Goal: Task Accomplishment & Management: Use online tool/utility

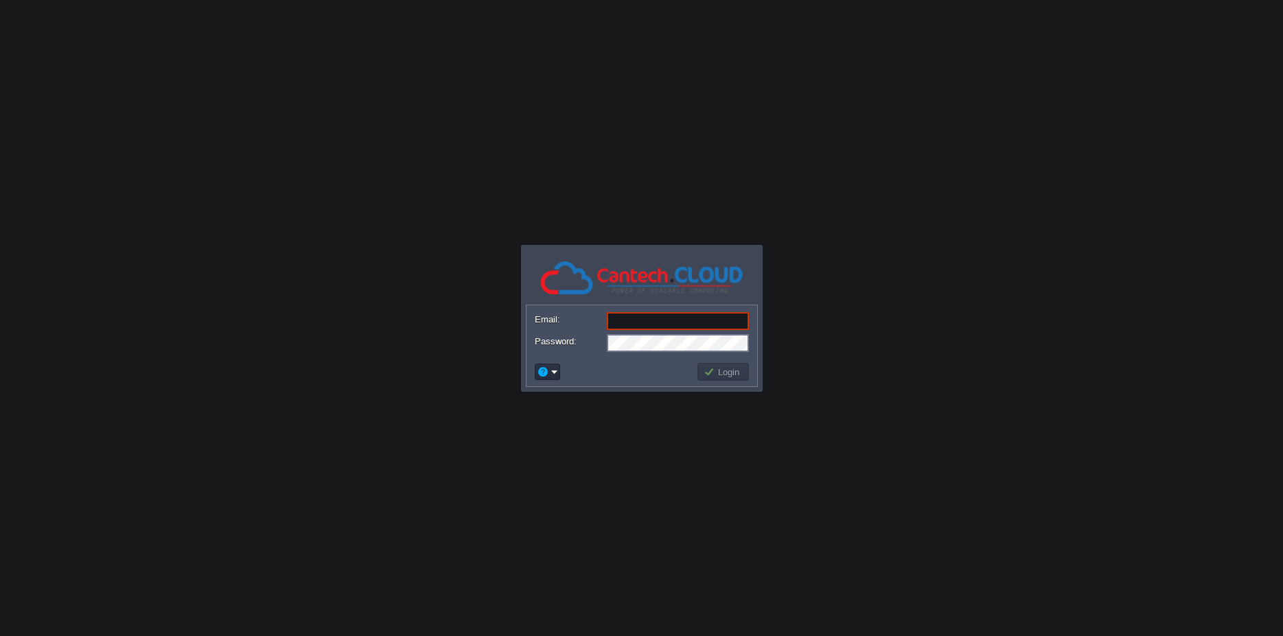
type input "[EMAIL_ADDRESS][DOMAIN_NAME]"
click at [725, 368] on button "Login" at bounding box center [723, 372] width 40 height 12
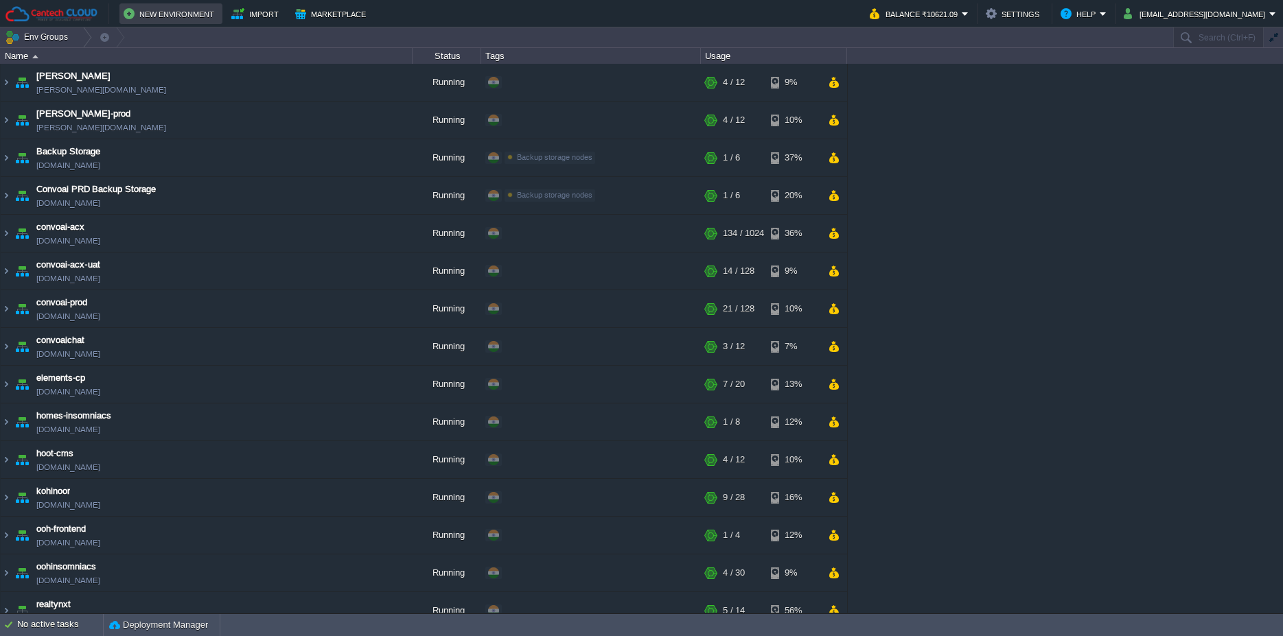
click at [167, 5] on td "New Environment" at bounding box center [170, 13] width 103 height 21
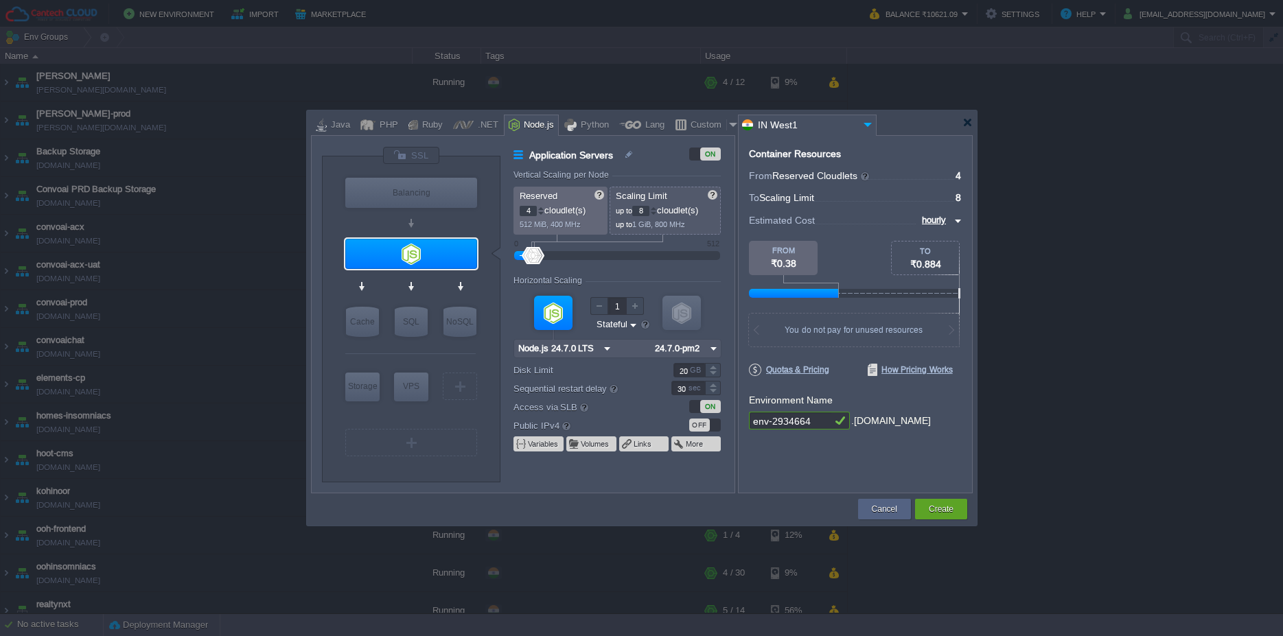
type input "NGINX 1.28.0"
click at [425, 202] on div "Balancing" at bounding box center [411, 193] width 132 height 30
type input "Load Balancer"
type input "1"
type input "4"
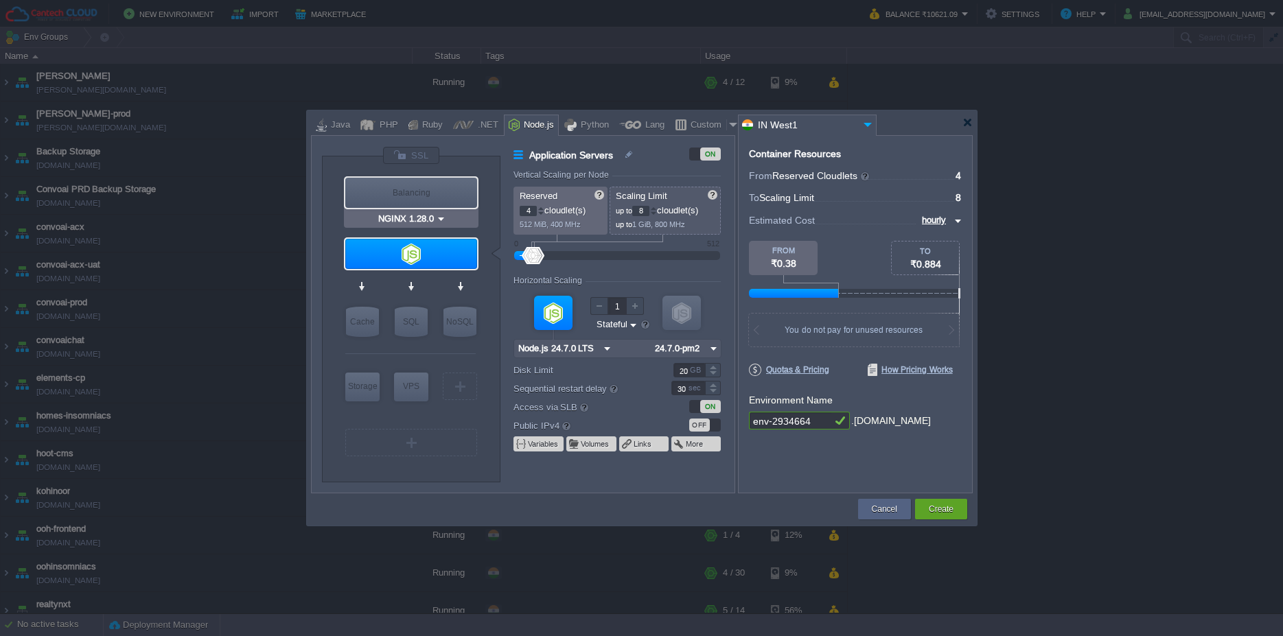
type input "NGINX 1.28.0"
type input "1.28.0-almalinux-9"
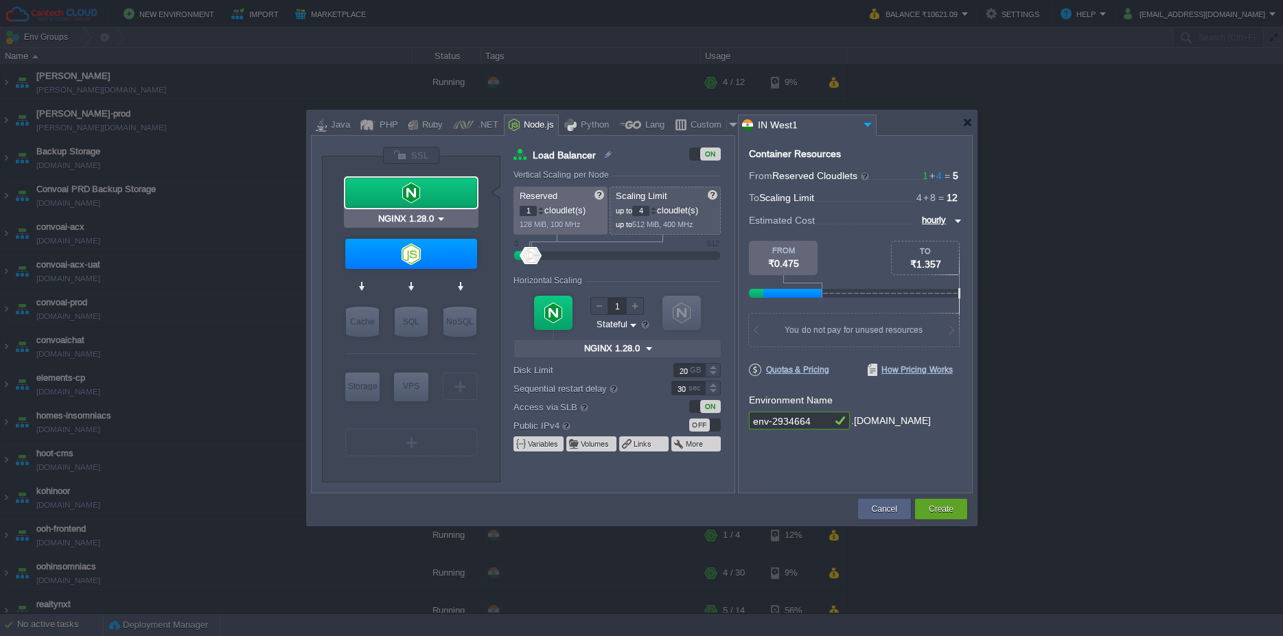
type input "Node.js 24.7.0 LTS"
click at [543, 208] on div at bounding box center [540, 208] width 7 height 5
type input "3"
click at [543, 208] on div at bounding box center [540, 208] width 7 height 5
click at [430, 256] on div at bounding box center [411, 254] width 132 height 30
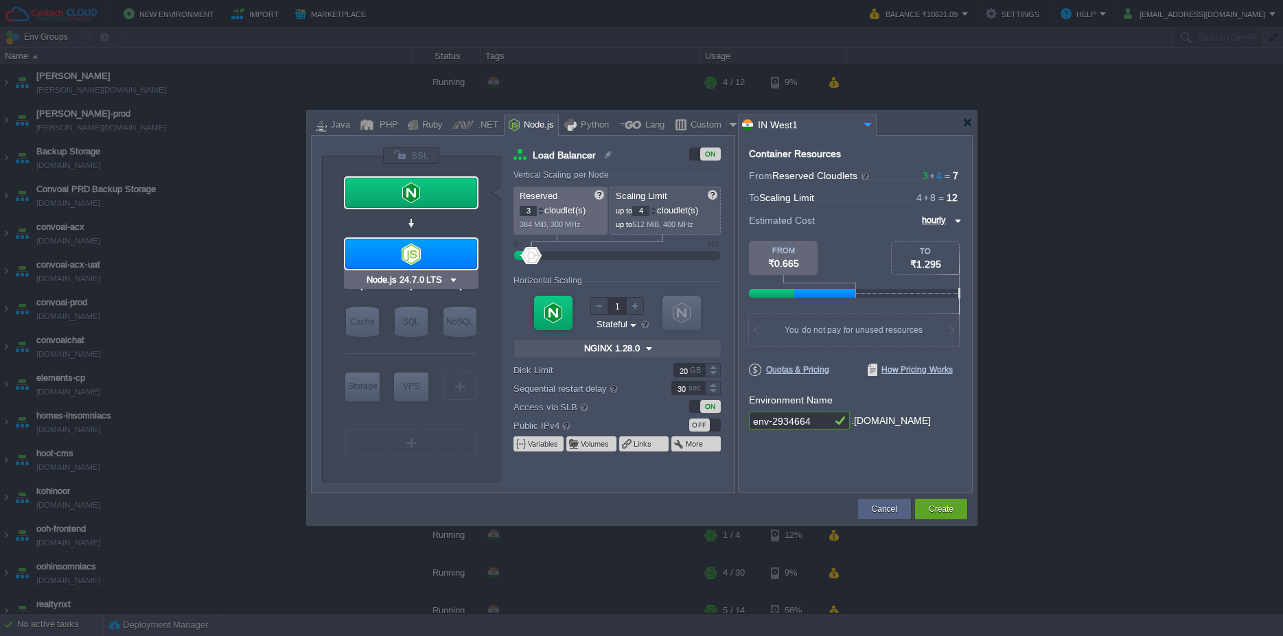
type input "Application Servers"
type input "4"
type input "8"
type input "Node.js 24.7.0 LTS"
type input "24.7.0-pm2"
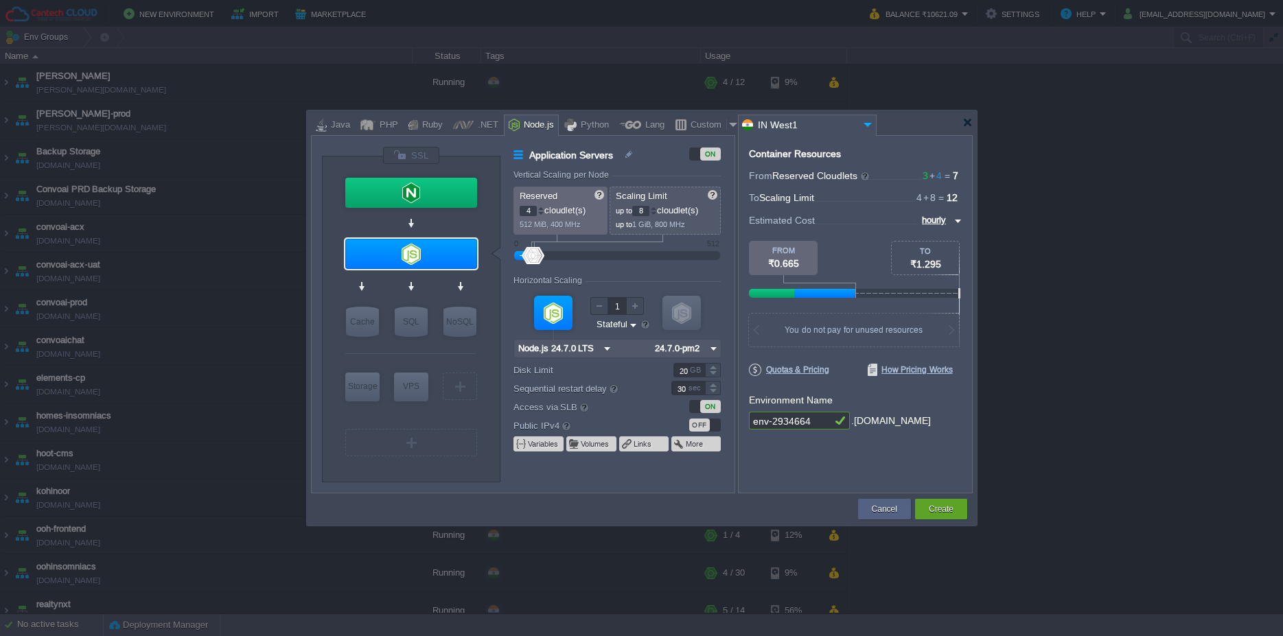
drag, startPoint x: 819, startPoint y: 422, endPoint x: 732, endPoint y: 422, distance: 87.2
click at [749, 422] on input "env-2934664" at bounding box center [790, 421] width 82 height 18
type input "convoai-node"
click at [947, 503] on button "Create" at bounding box center [940, 509] width 25 height 14
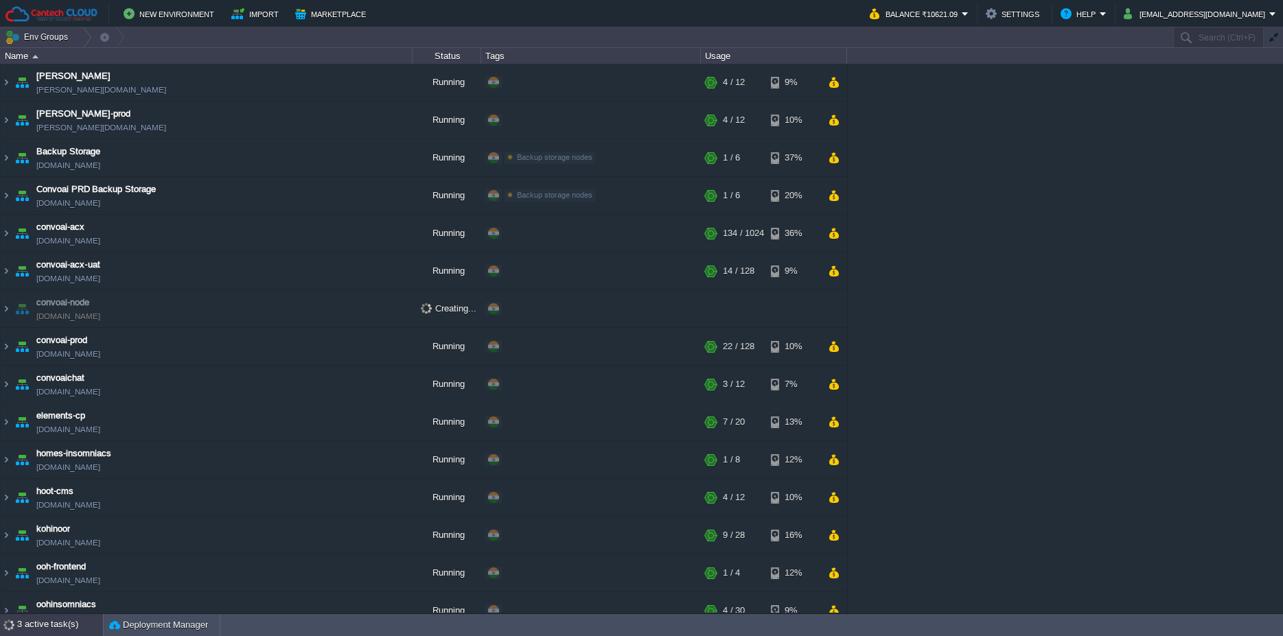
click at [75, 621] on div "3 active task(s)" at bounding box center [60, 625] width 86 height 22
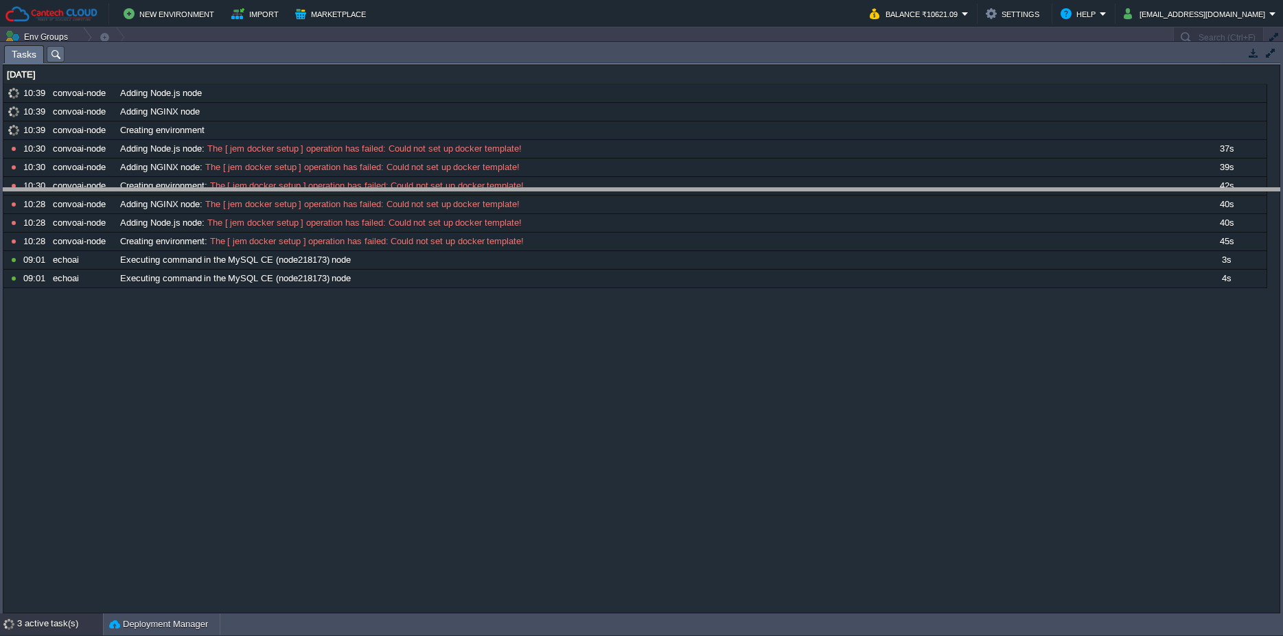
drag, startPoint x: 703, startPoint y: 57, endPoint x: 718, endPoint y: 229, distance: 172.3
click at [718, 229] on body "New Environment Import Marketplace Bonus ₹0.00 Upgrade Account Balance ₹10621.0…" at bounding box center [641, 318] width 1283 height 636
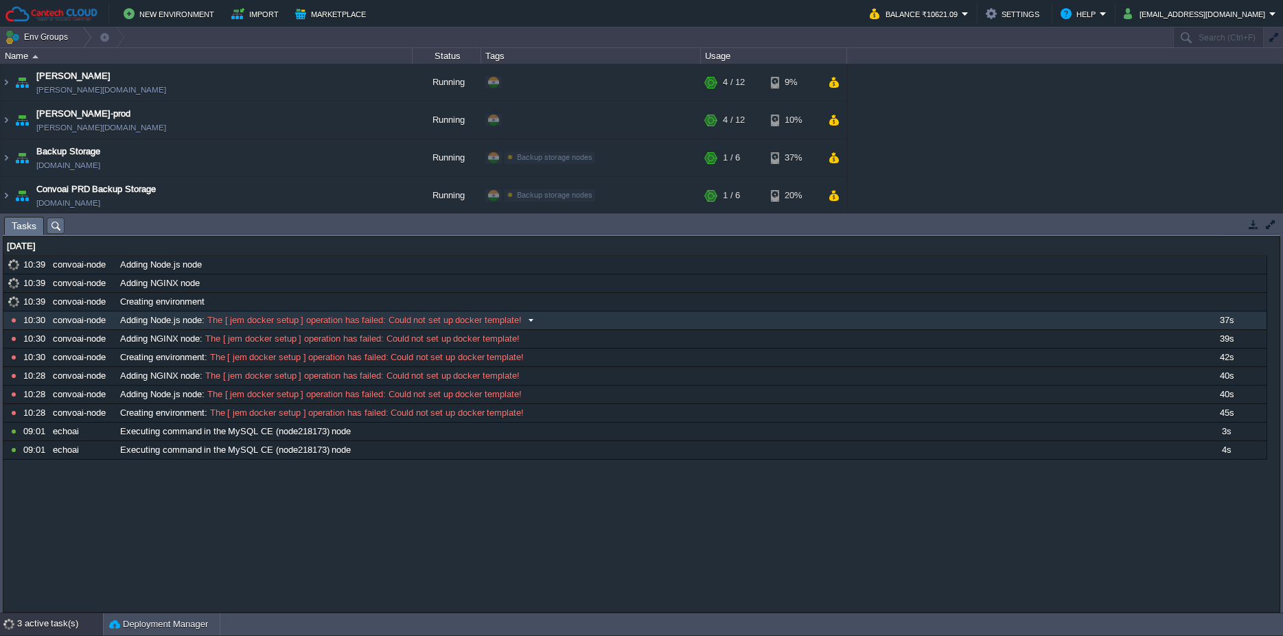
click at [605, 314] on div "Adding Node.js node : The [ jem docker setup ] operation has failed: Could not …" at bounding box center [654, 321] width 1075 height 18
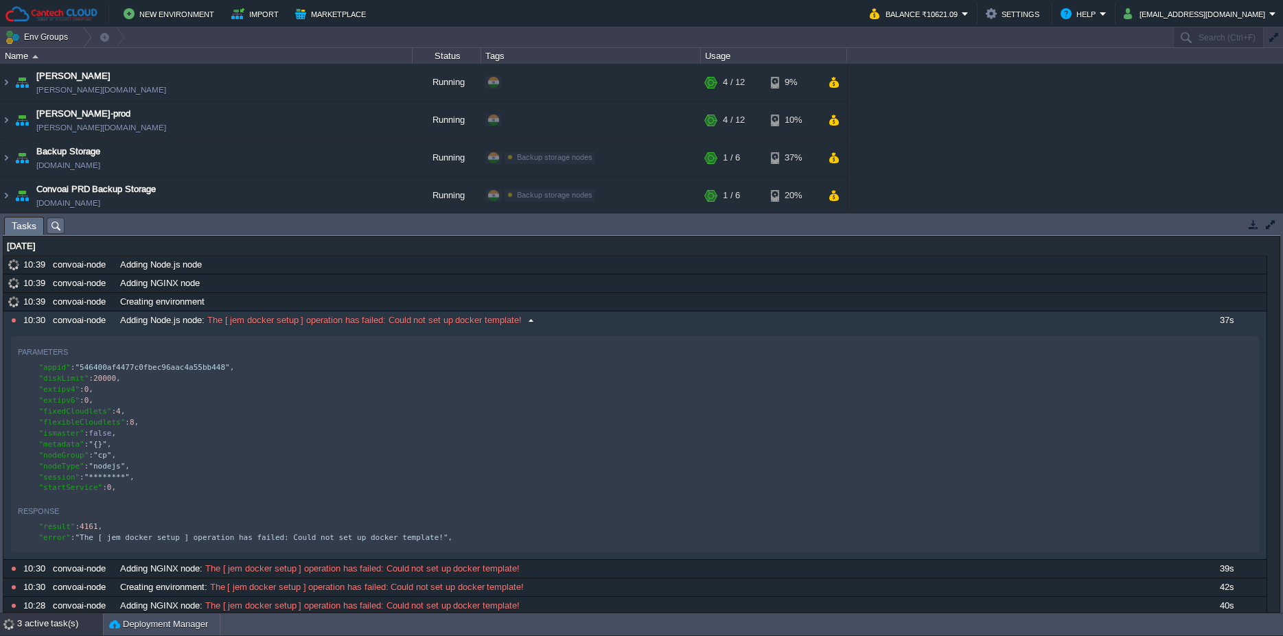
click at [605, 314] on div "Adding Node.js node : The [ jem docker setup ] operation has failed: Could not …" at bounding box center [654, 321] width 1075 height 18
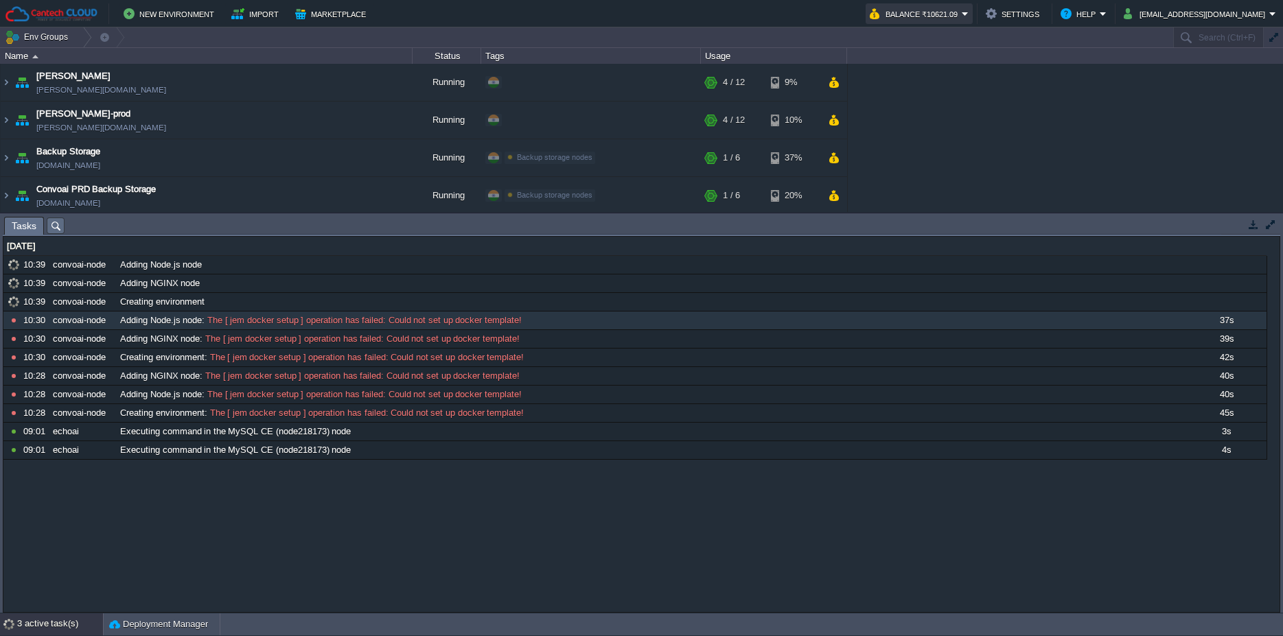
click at [961, 13] on button "Balance ₹10621.09" at bounding box center [915, 13] width 92 height 16
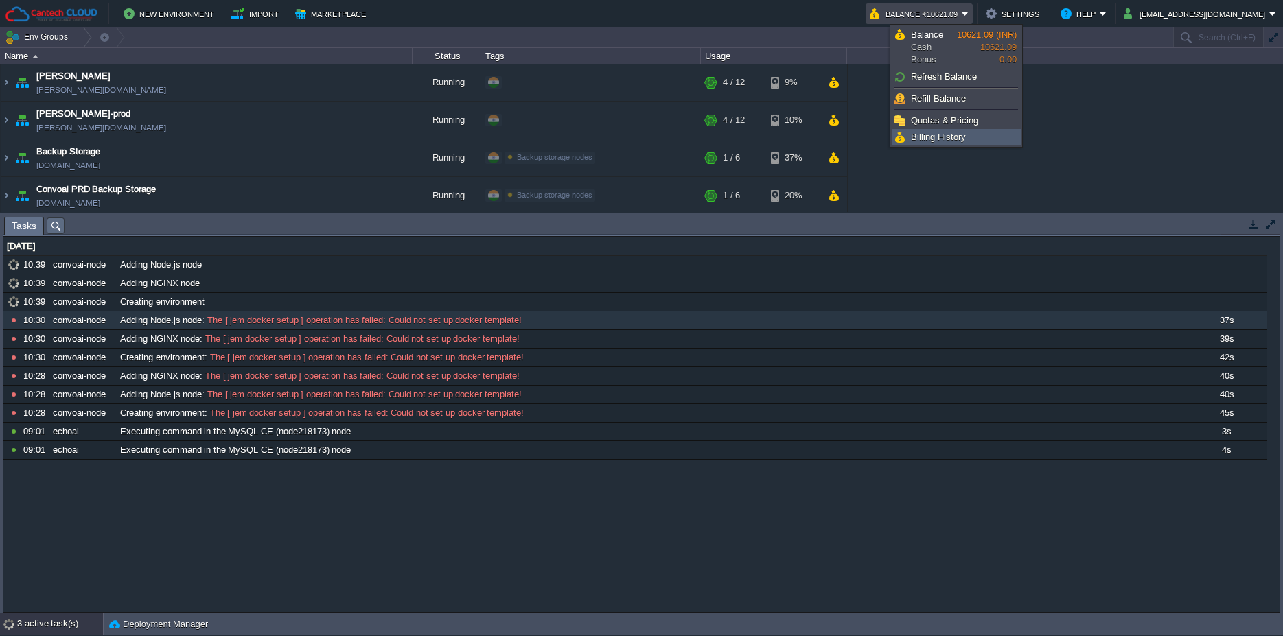
click at [959, 141] on span "Billing History" at bounding box center [938, 137] width 55 height 10
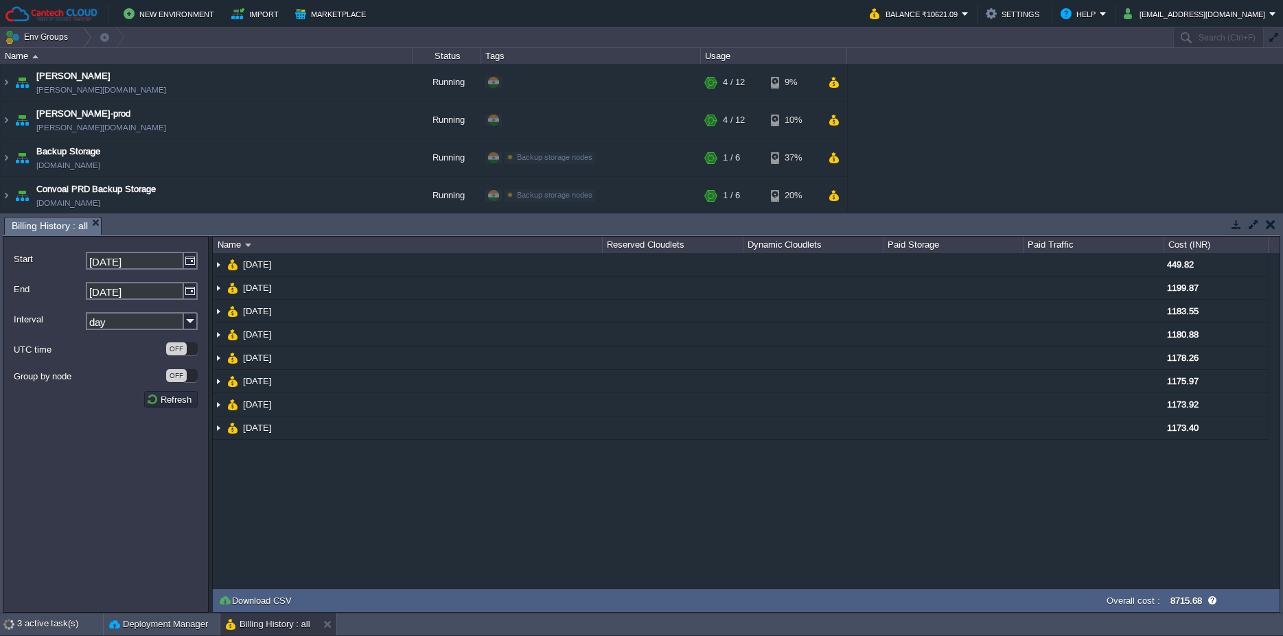
click at [1265, 221] on button "button" at bounding box center [1270, 224] width 10 height 12
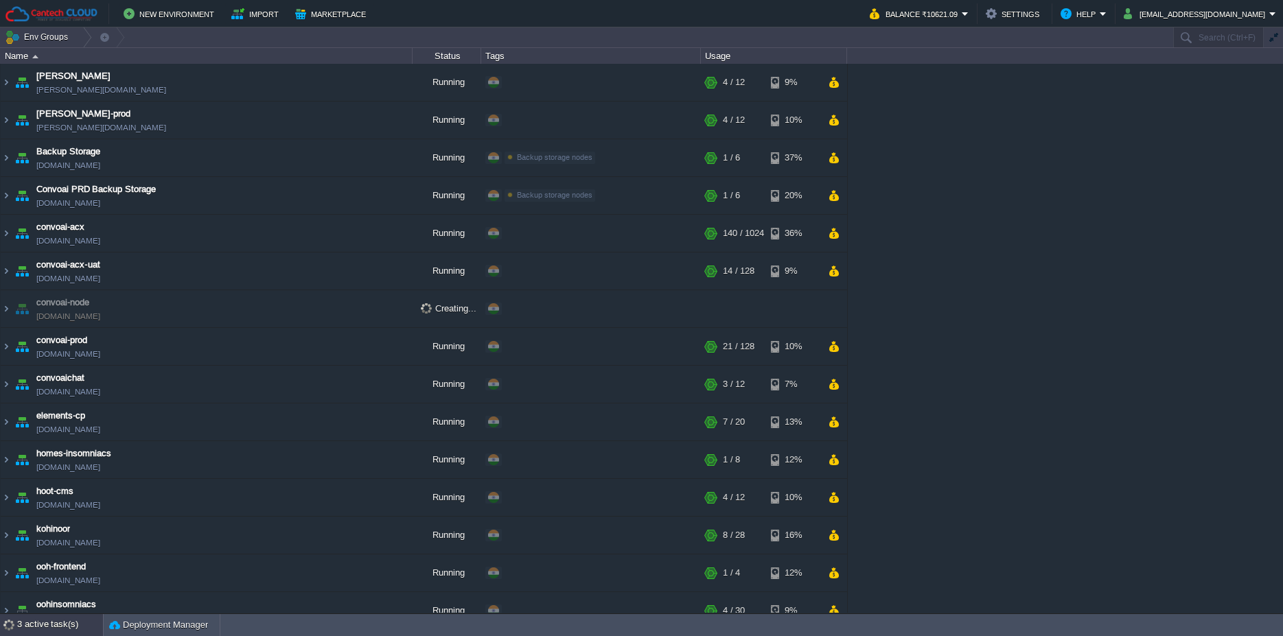
click at [51, 623] on div "3 active task(s)" at bounding box center [60, 625] width 86 height 22
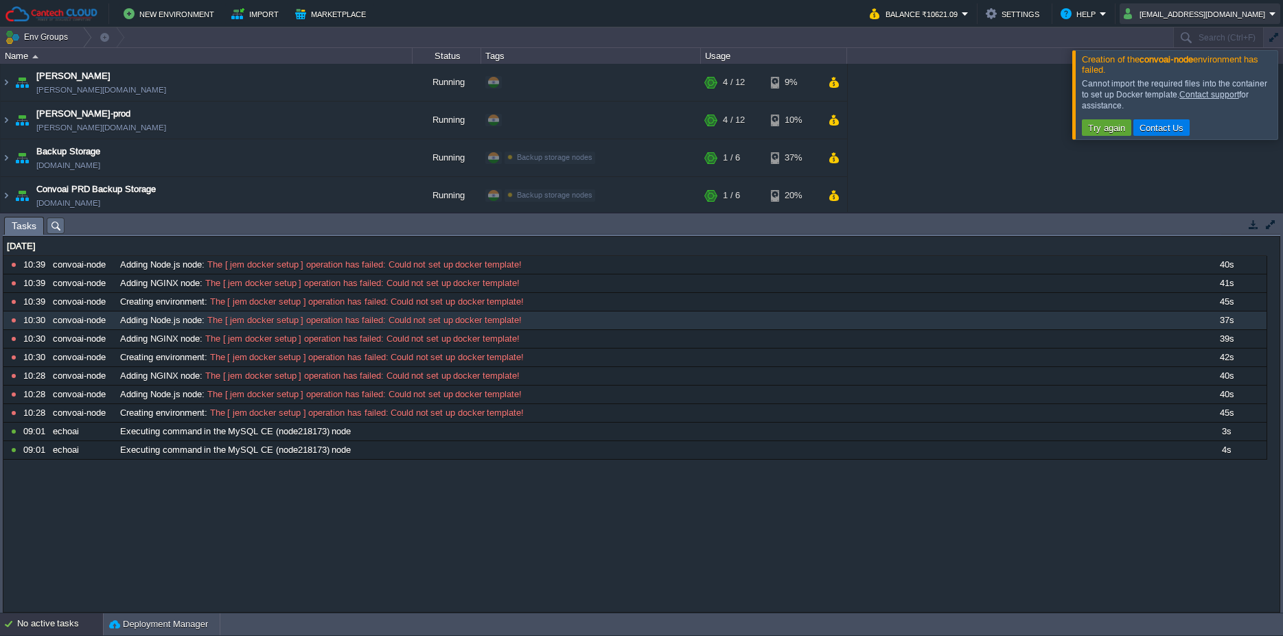
click at [1224, 21] on button "sagar@themidnight.in" at bounding box center [1195, 13] width 145 height 16
click at [1211, 67] on link "Sign out" at bounding box center [1218, 72] width 117 height 15
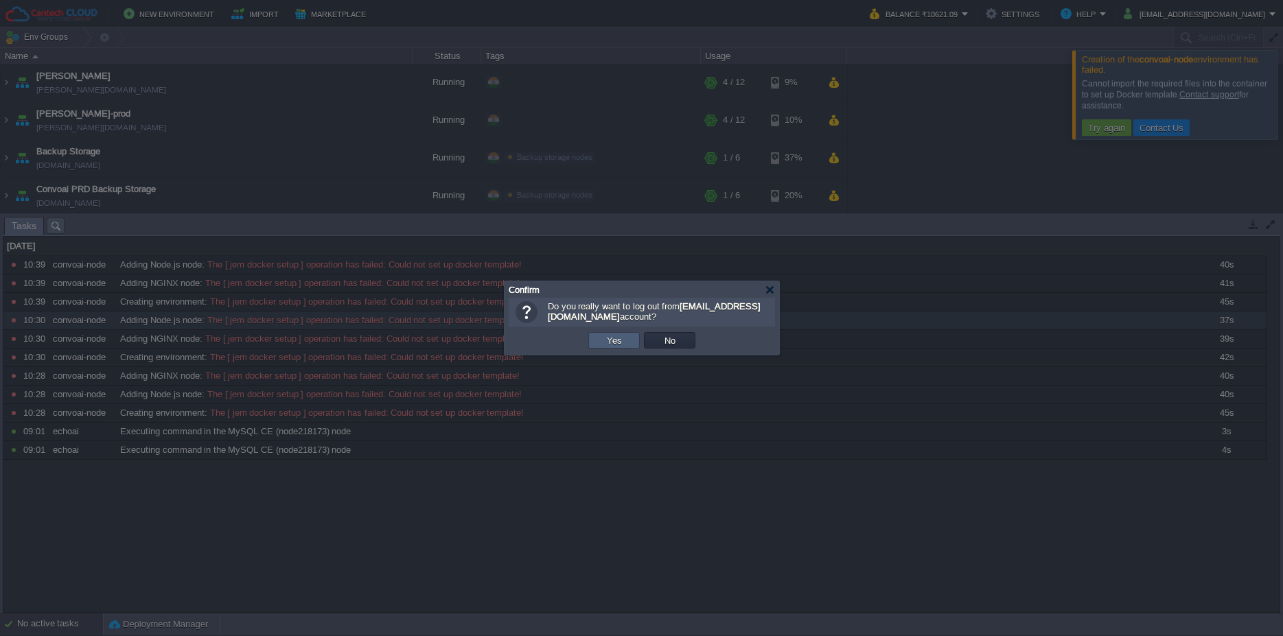
click at [592, 345] on td "Yes" at bounding box center [613, 340] width 51 height 16
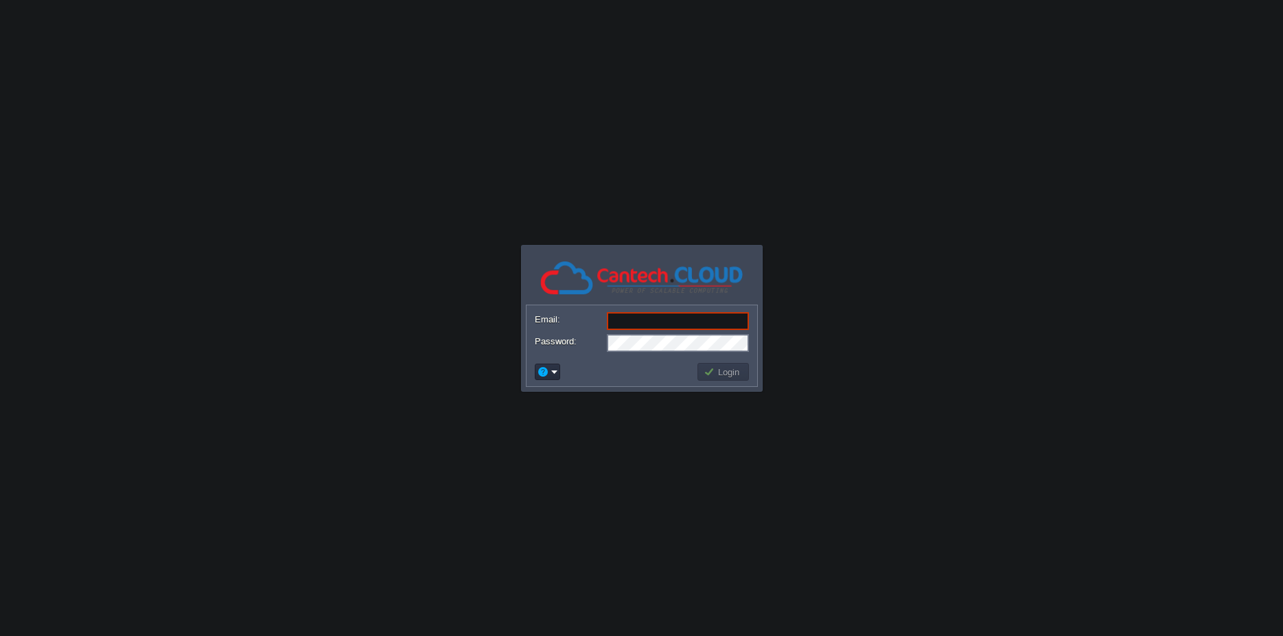
type input "[PERSON_NAME][EMAIL_ADDRESS][DOMAIN_NAME]"
click at [713, 371] on button "Login" at bounding box center [723, 372] width 40 height 12
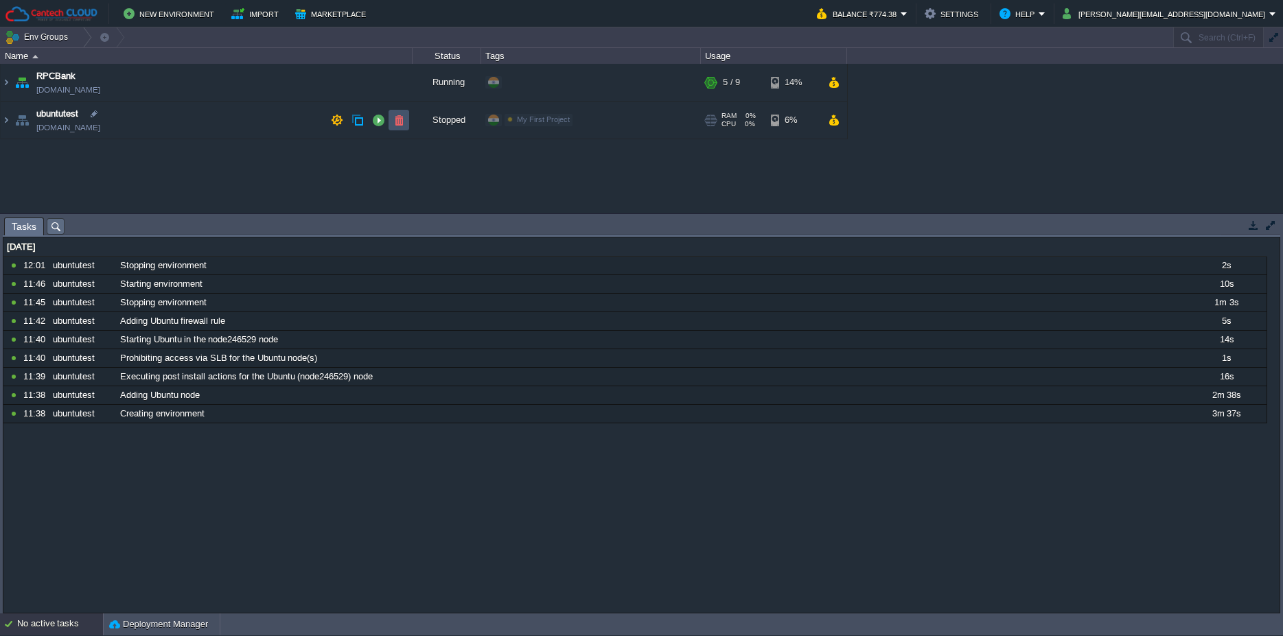
click at [401, 124] on button "button" at bounding box center [399, 120] width 12 height 12
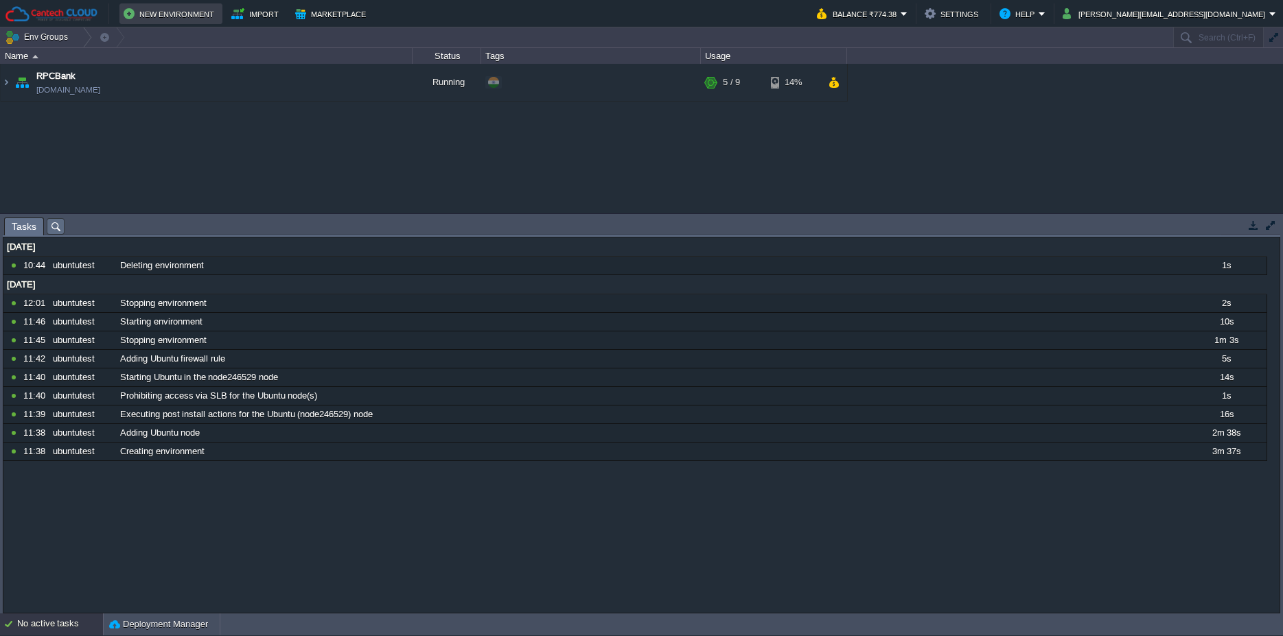
click at [167, 12] on button "New Environment" at bounding box center [171, 13] width 95 height 16
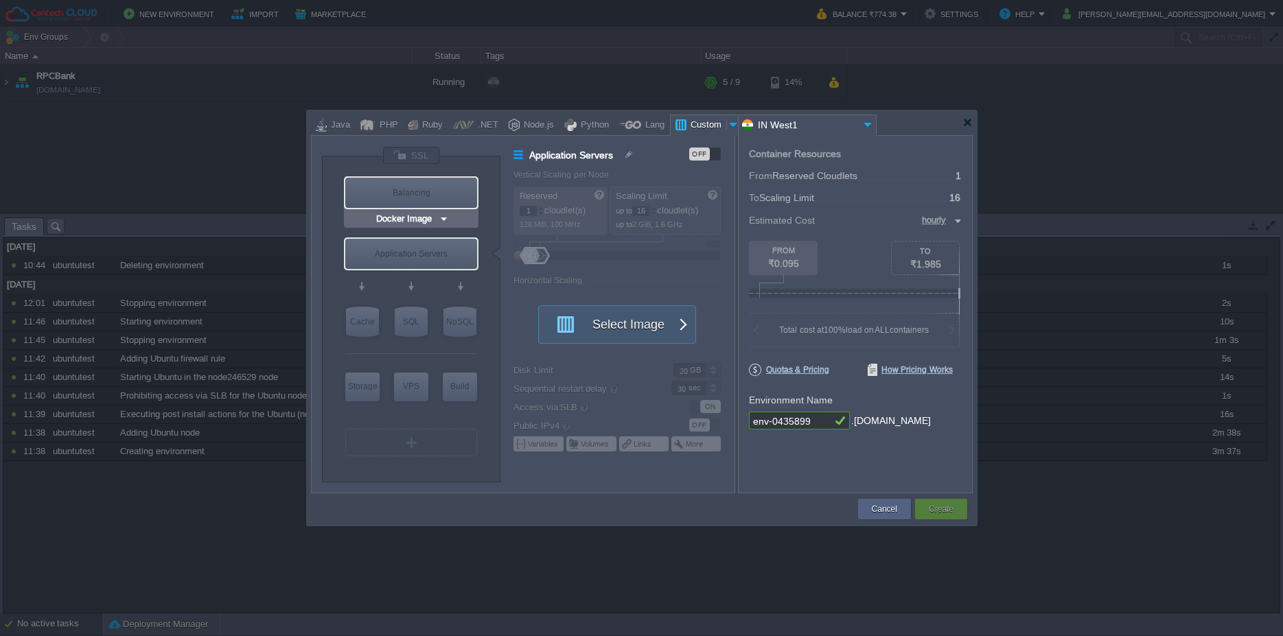
click at [431, 181] on div "Balancing" at bounding box center [411, 193] width 132 height 30
type input "Load Balancer"
type input "4"
type input "Select Image"
type input "Stateful"
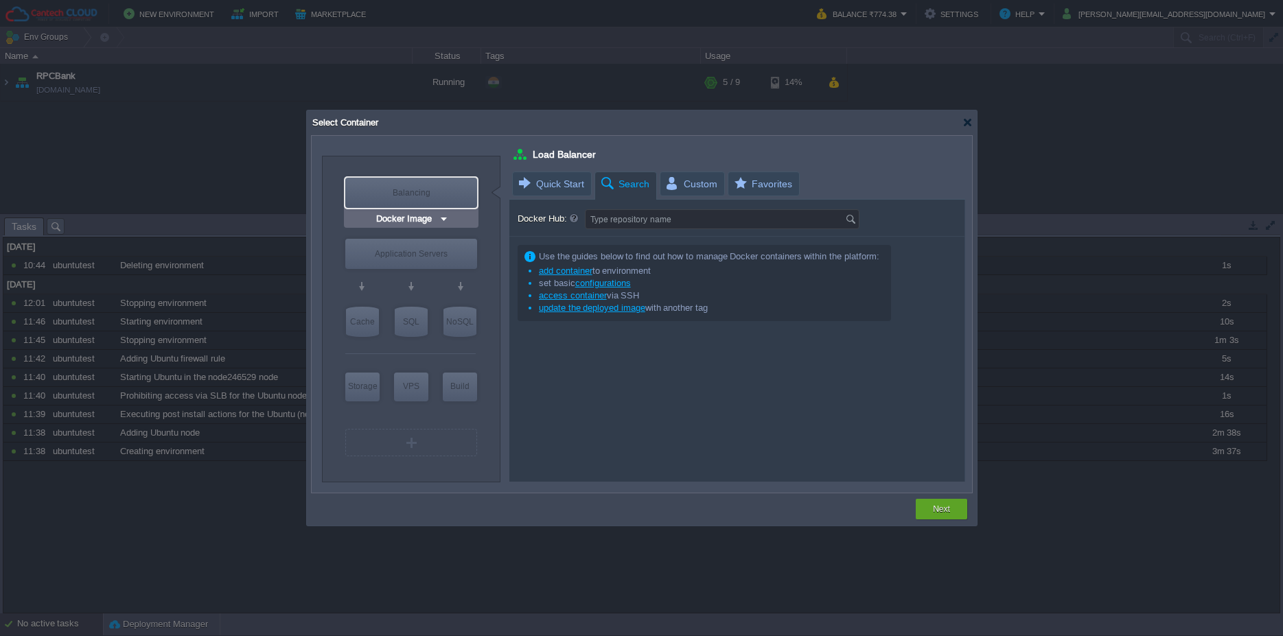
click at [441, 223] on img at bounding box center [444, 219] width 10 height 14
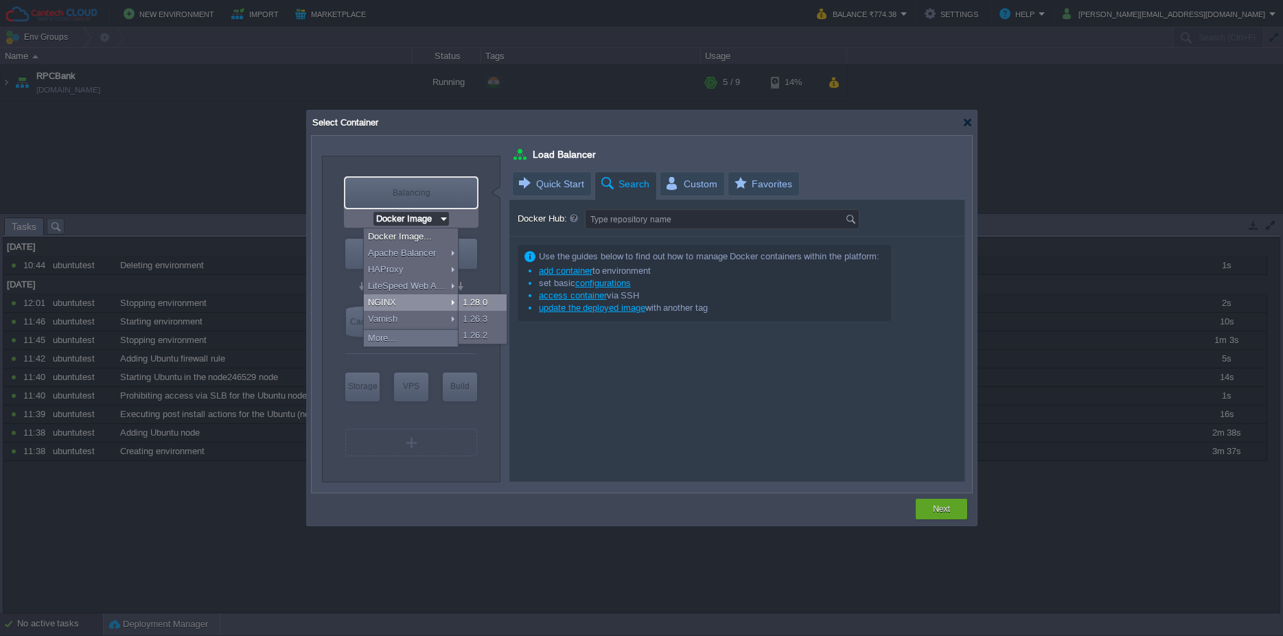
click at [472, 303] on div "1.28.0" at bounding box center [482, 302] width 48 height 16
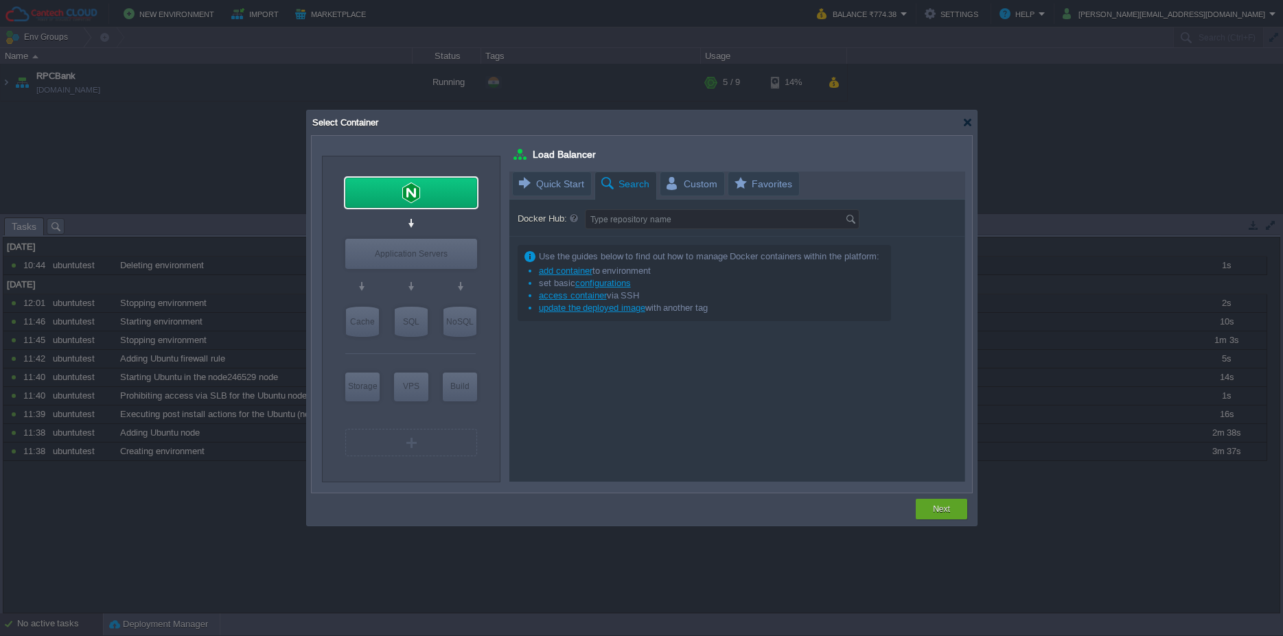
type input "NGINX 1.28.0"
type input "1.28.0-almalinux-9"
click at [968, 121] on div at bounding box center [967, 122] width 10 height 10
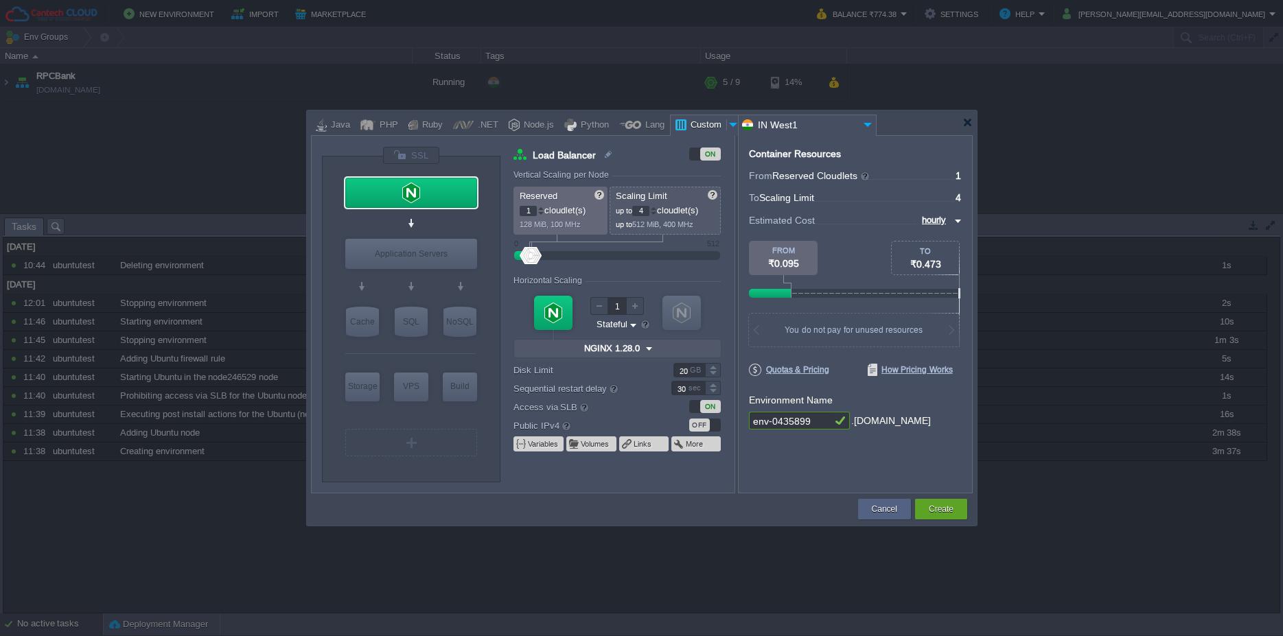
type input "Docker Image"
click at [519, 124] on div "Node.js" at bounding box center [536, 125] width 34 height 21
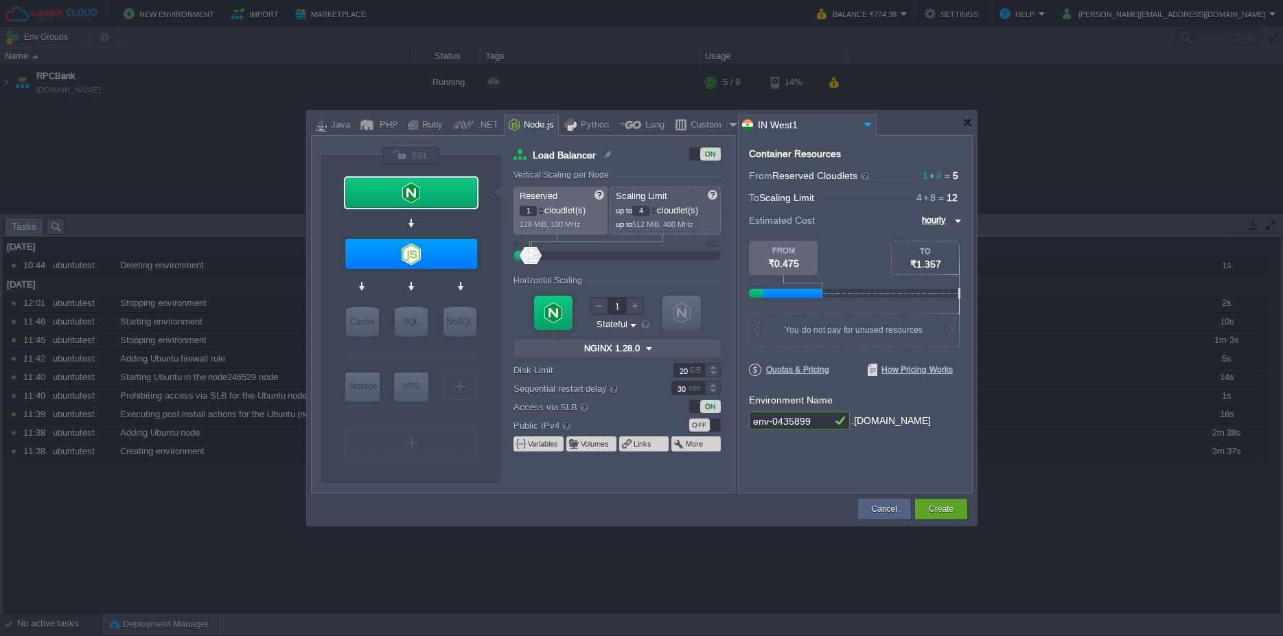
type input "Load Balancer"
click at [537, 204] on p "1 cloudlet(s)" at bounding box center [560, 209] width 83 height 14
click at [541, 208] on div at bounding box center [540, 208] width 7 height 5
type input "3"
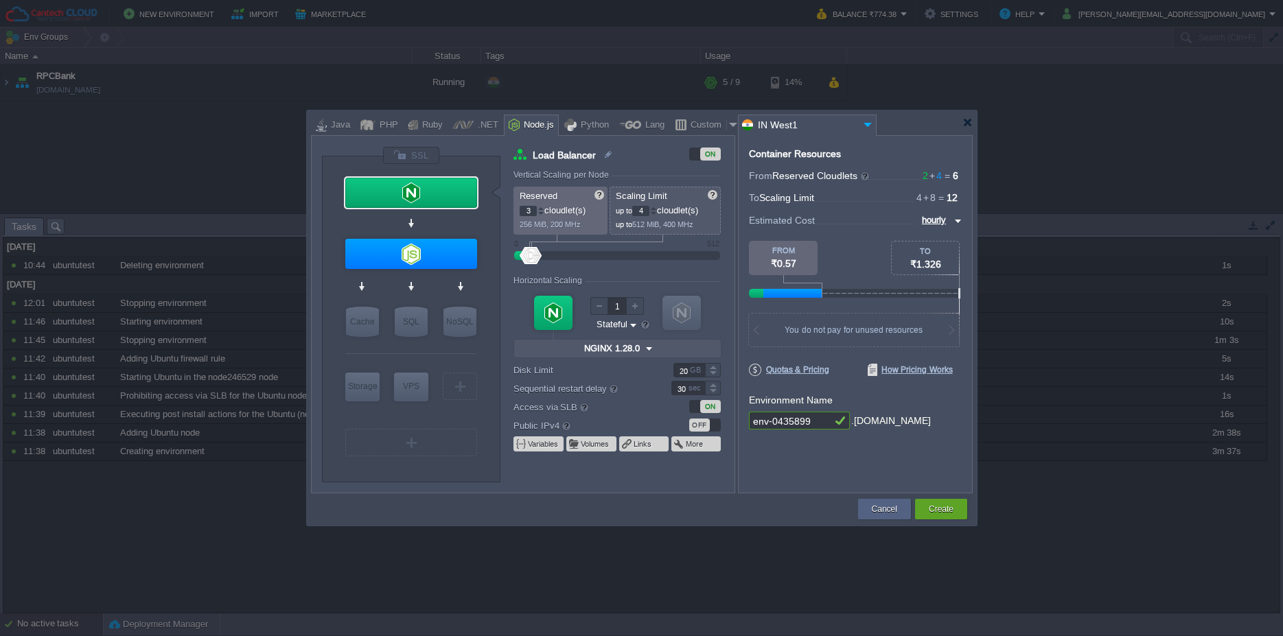
click at [541, 208] on div at bounding box center [540, 208] width 7 height 5
click at [812, 422] on input "env-0435899" at bounding box center [790, 421] width 82 height 18
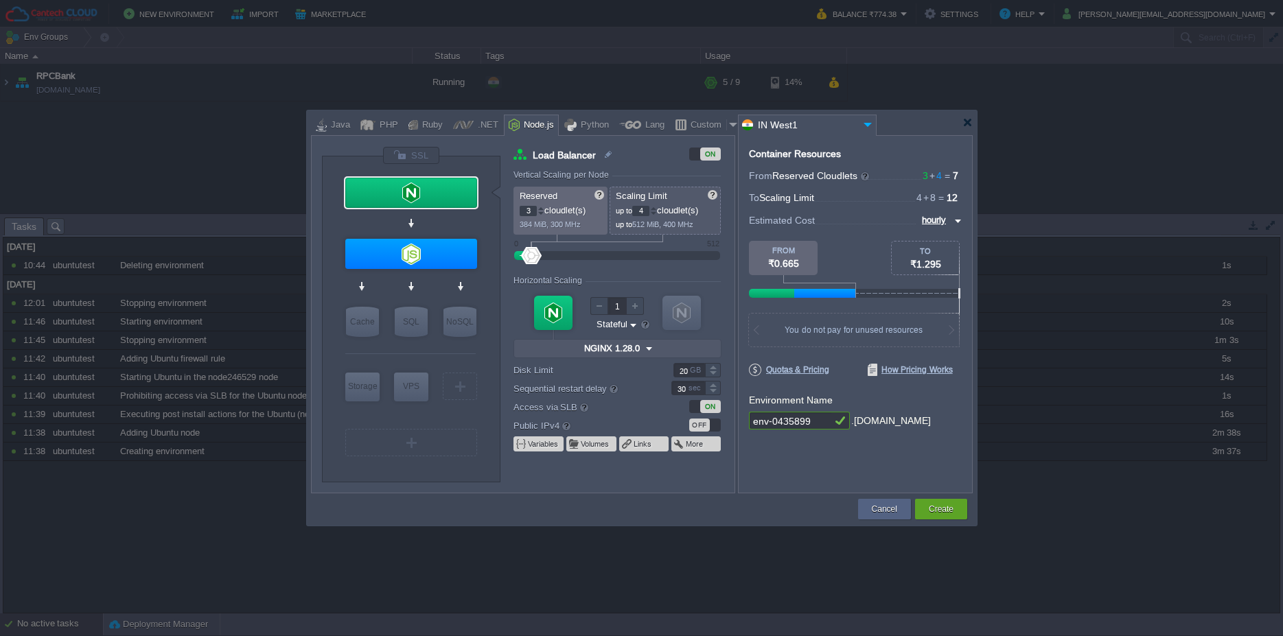
click at [812, 422] on input "env-0435899" at bounding box center [790, 421] width 82 height 18
type input "nodejs-test"
click at [951, 505] on button "Create" at bounding box center [940, 509] width 25 height 14
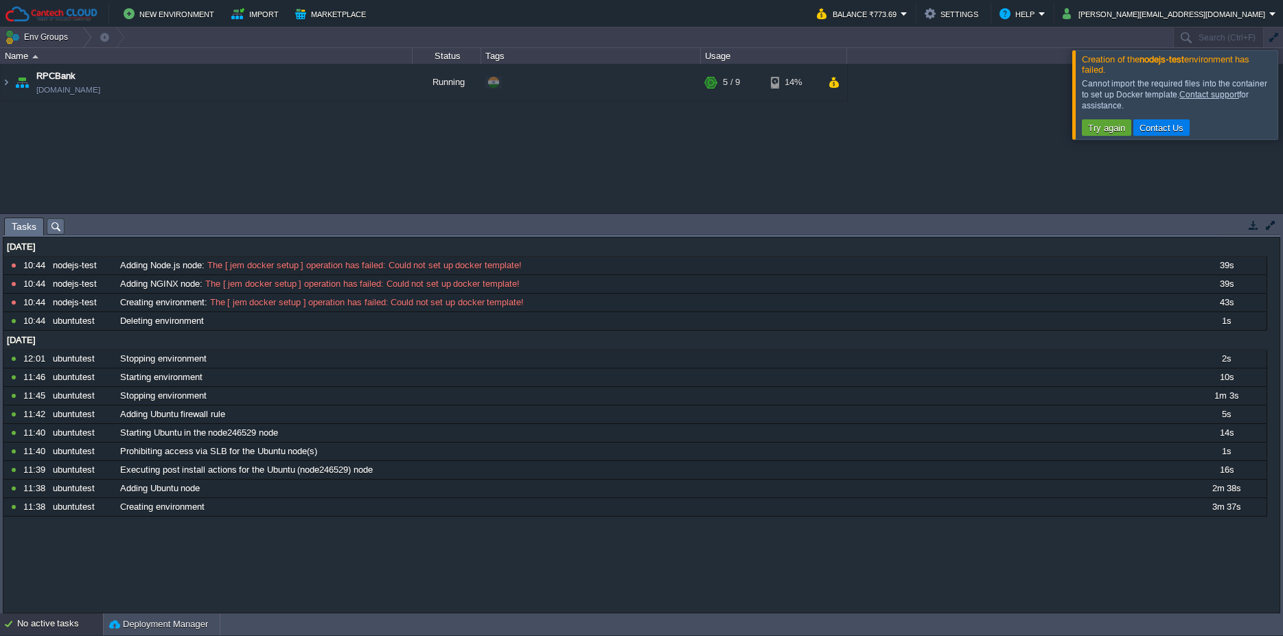
click at [1282, 94] on div at bounding box center [1299, 94] width 0 height 89
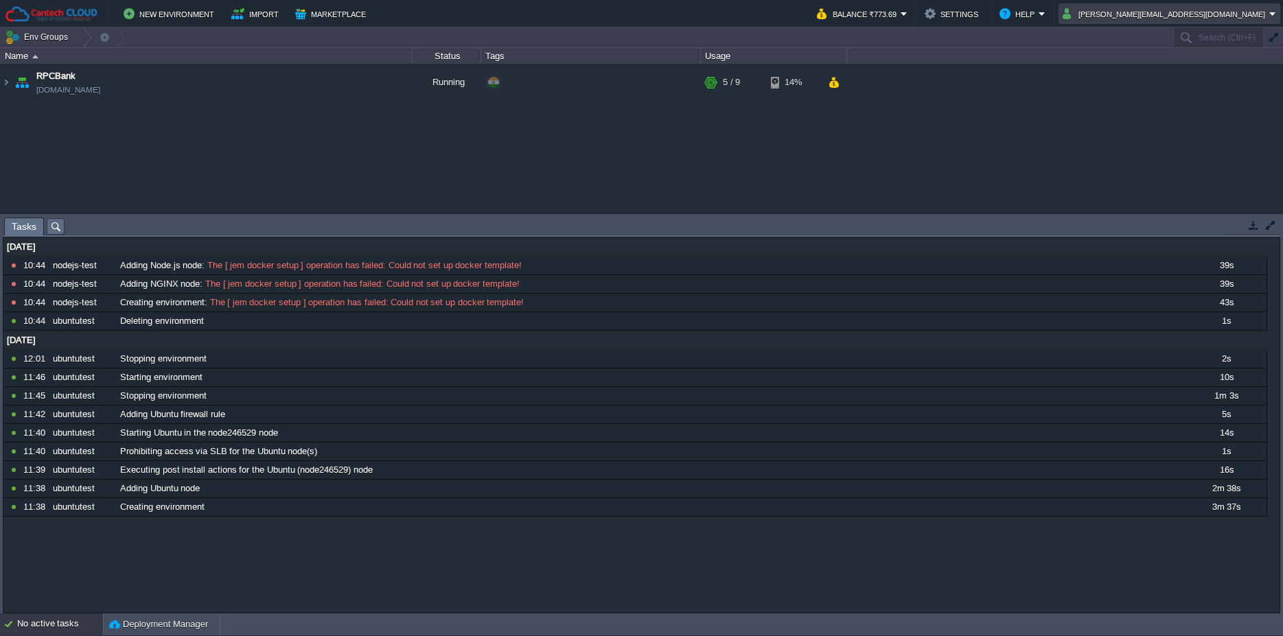
click at [1216, 17] on button "[PERSON_NAME][EMAIL_ADDRESS][DOMAIN_NAME]" at bounding box center [1165, 13] width 207 height 16
click at [1202, 73] on link "Sign out" at bounding box center [1204, 72] width 145 height 15
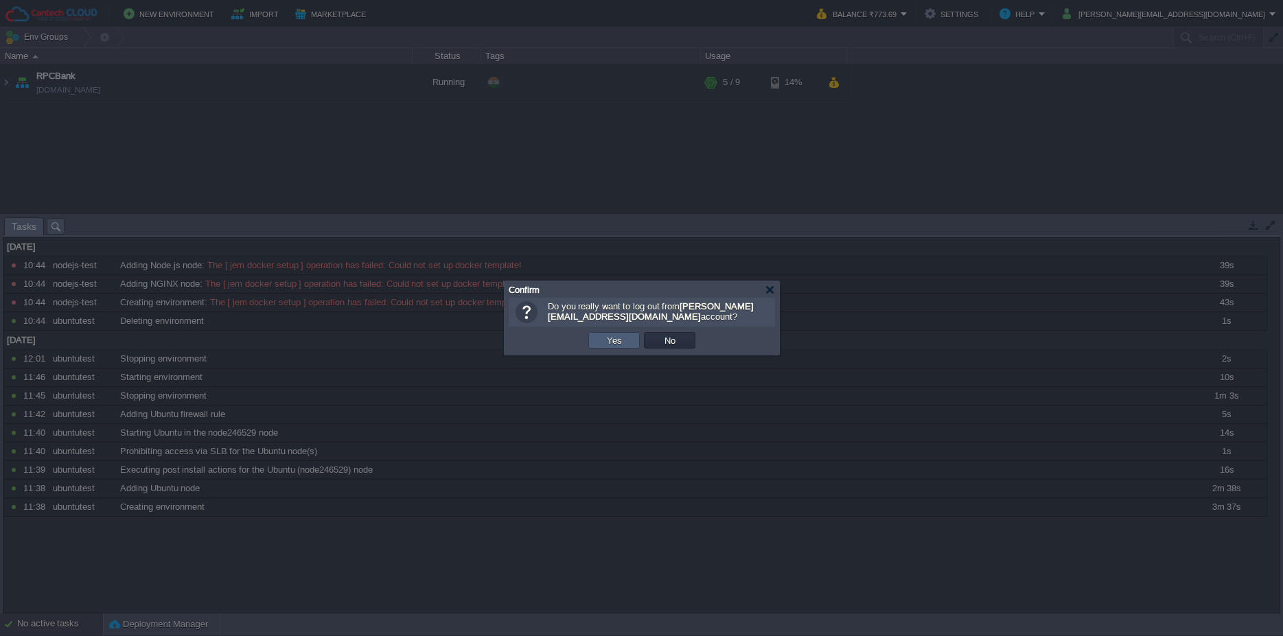
click at [622, 344] on button "Yes" at bounding box center [614, 340] width 23 height 12
